Goal: Transaction & Acquisition: Book appointment/travel/reservation

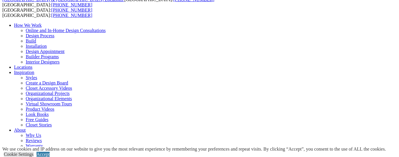
scroll to position [23, 0]
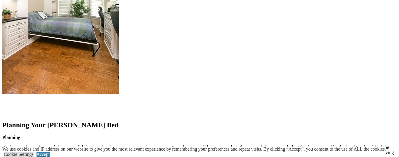
scroll to position [689, 0]
